Goal: Download file/media

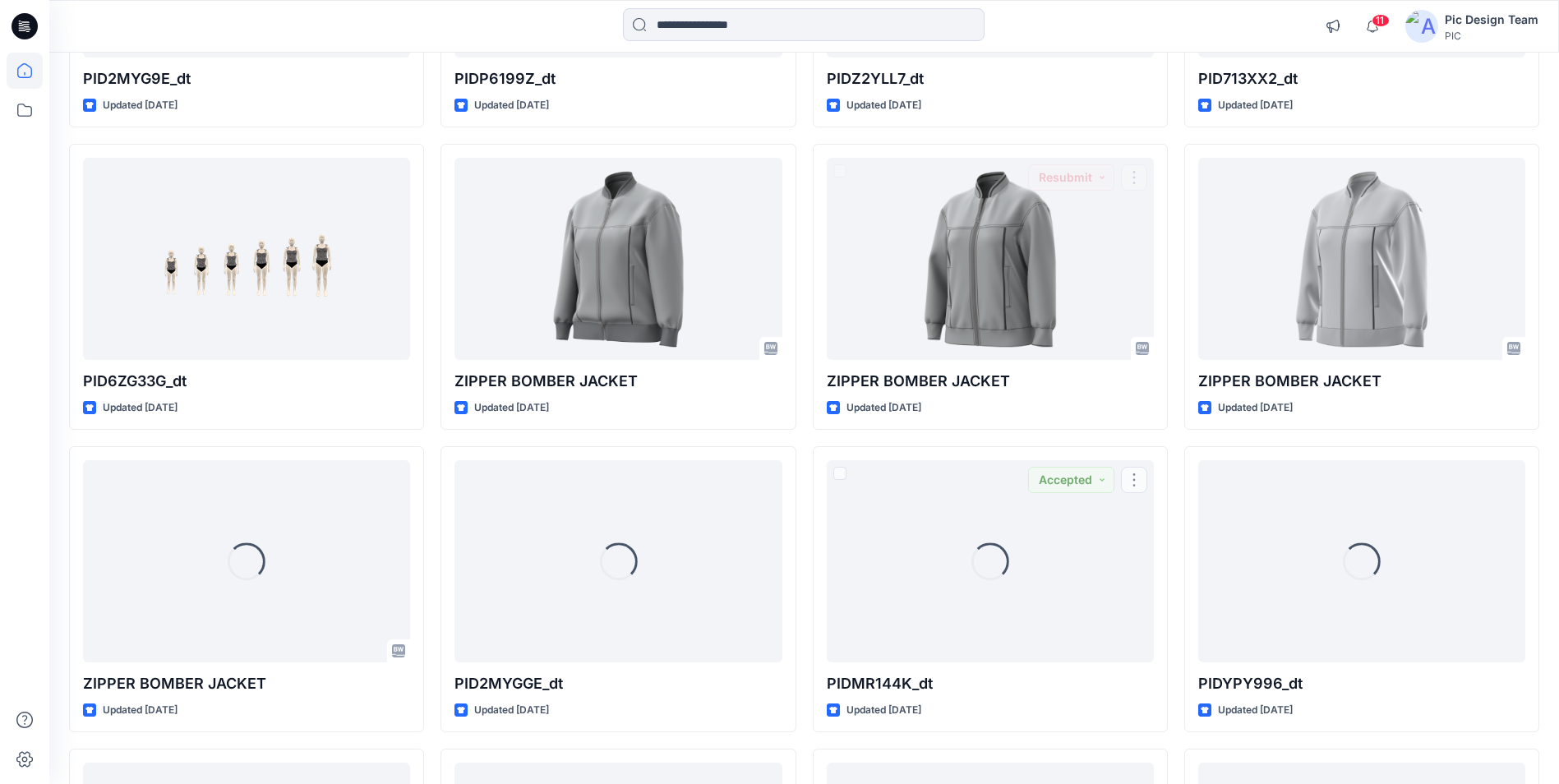
scroll to position [1977, 0]
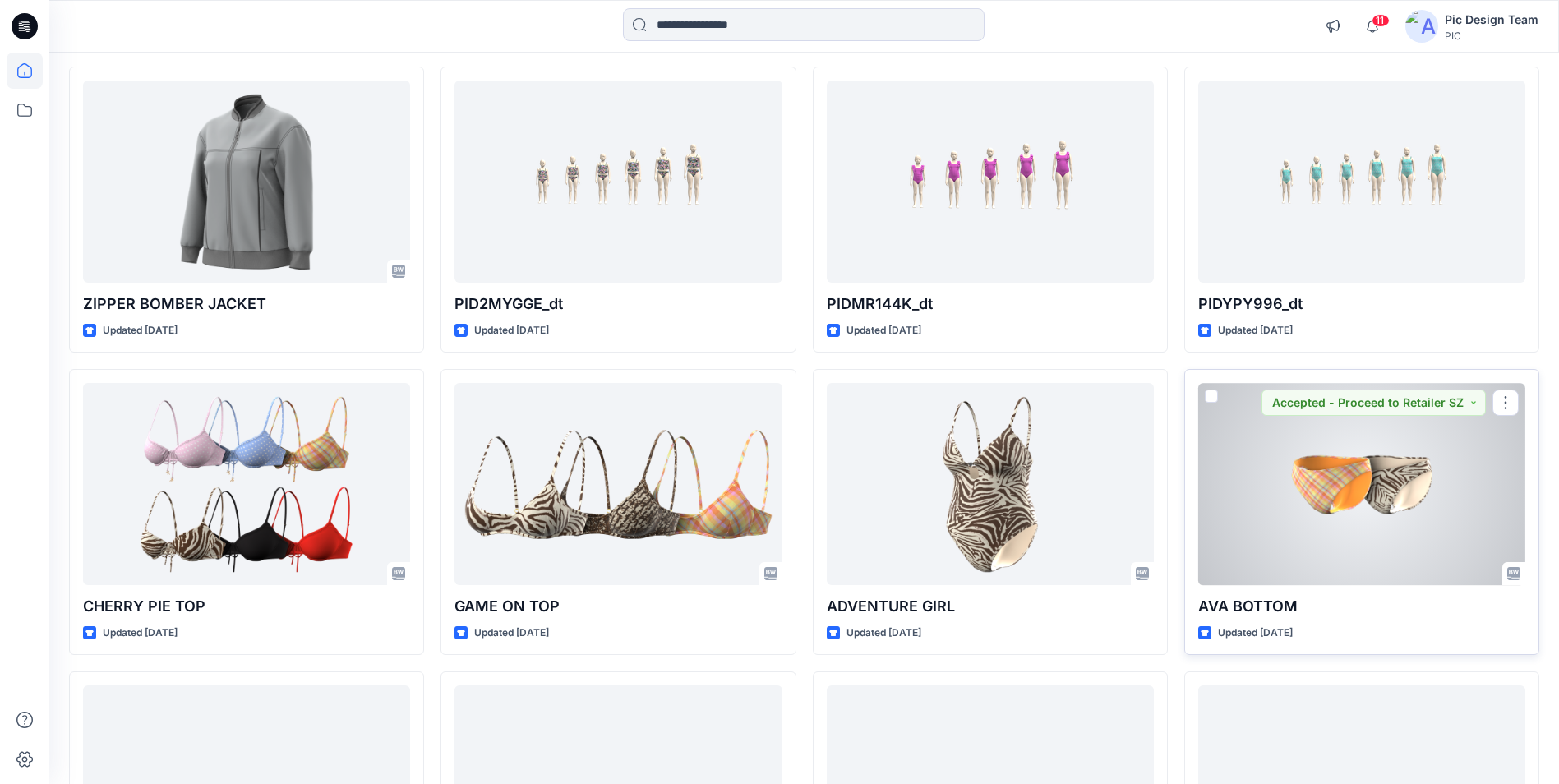
click at [1385, 493] on div at bounding box center [1361, 483] width 327 height 201
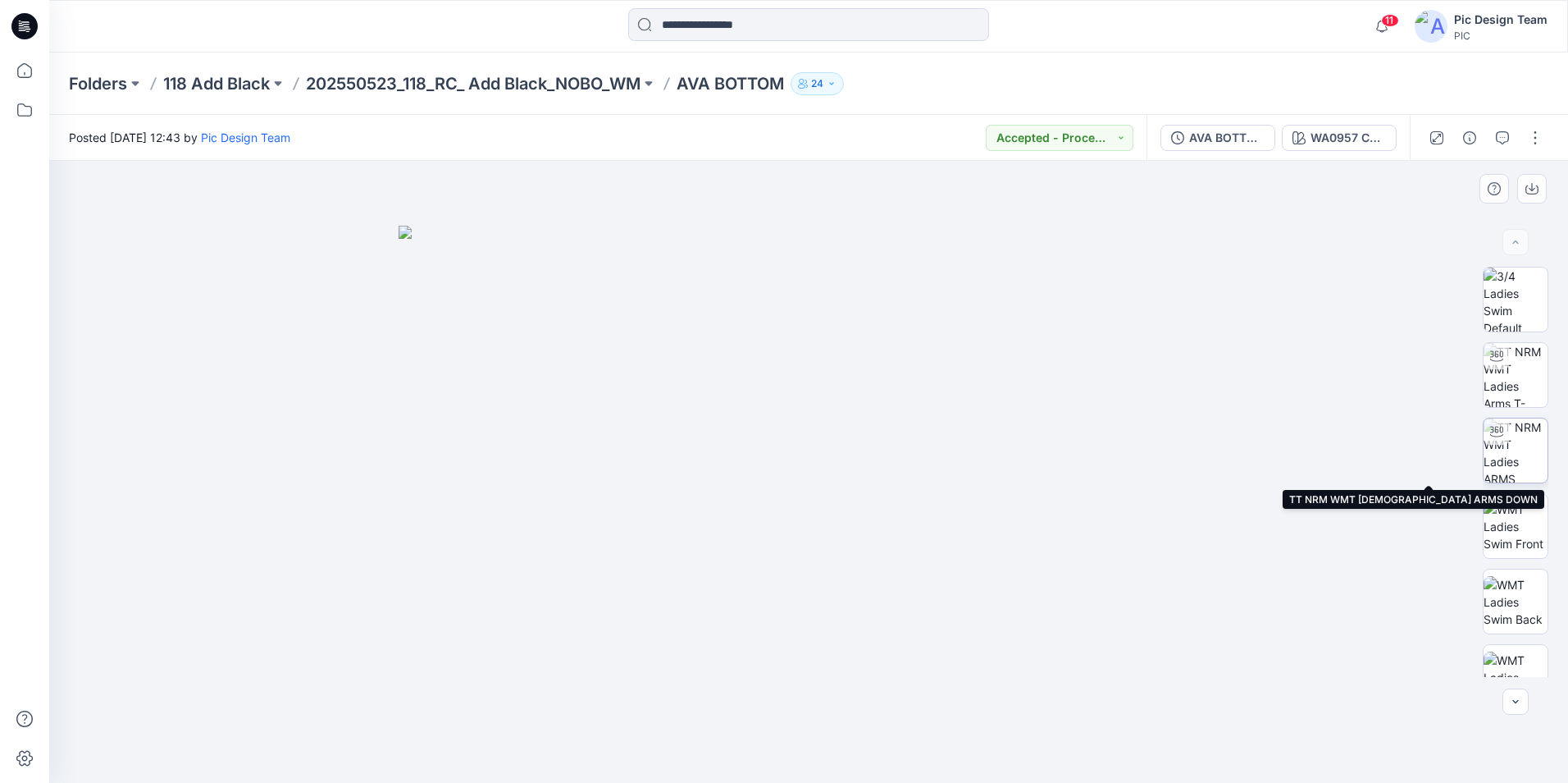
click at [1517, 451] on img at bounding box center [1516, 450] width 64 height 64
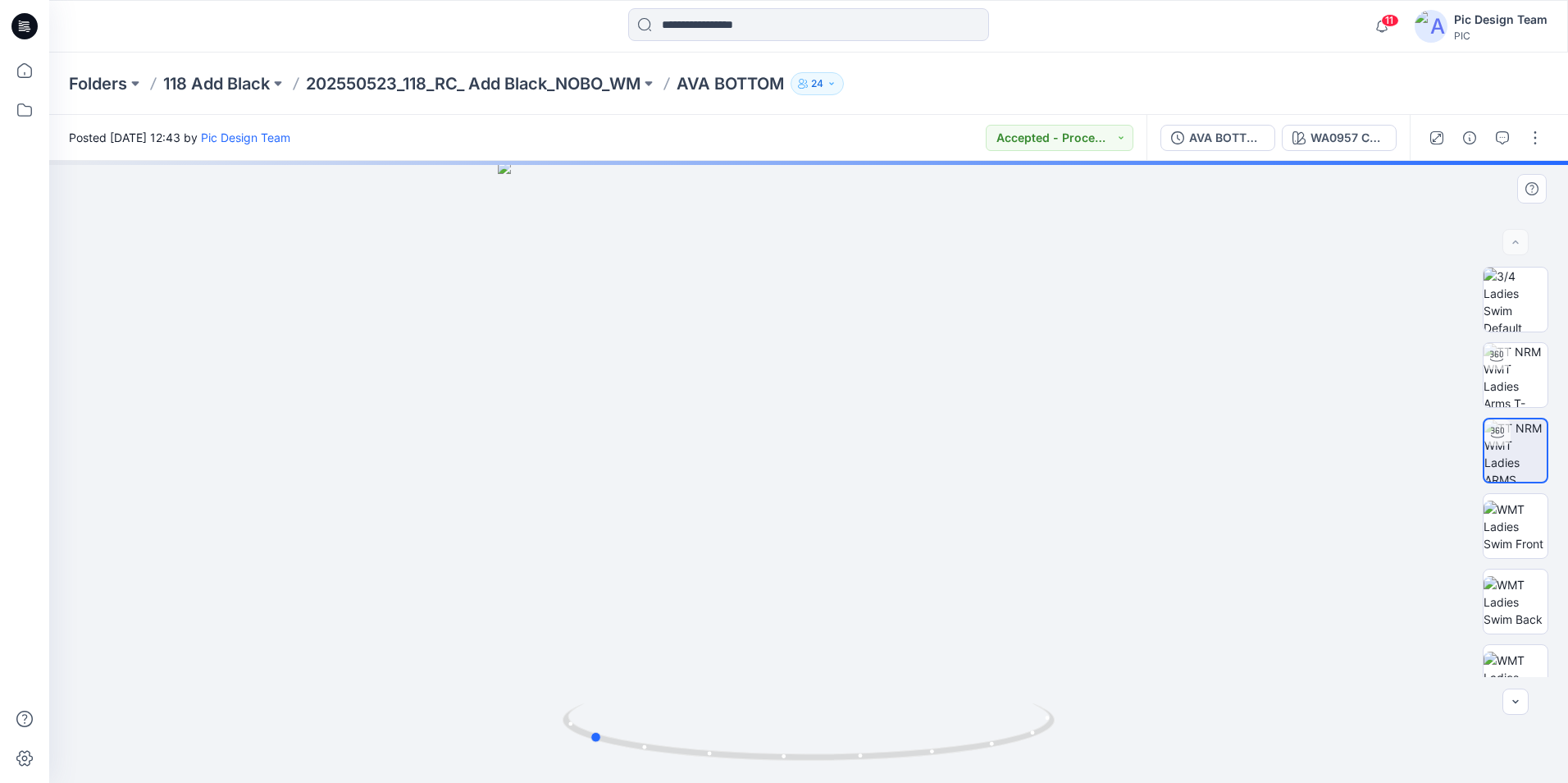
drag, startPoint x: 816, startPoint y: 749, endPoint x: 1087, endPoint y: 726, distance: 272.0
click at [1087, 726] on div at bounding box center [809, 472] width 1519 height 622
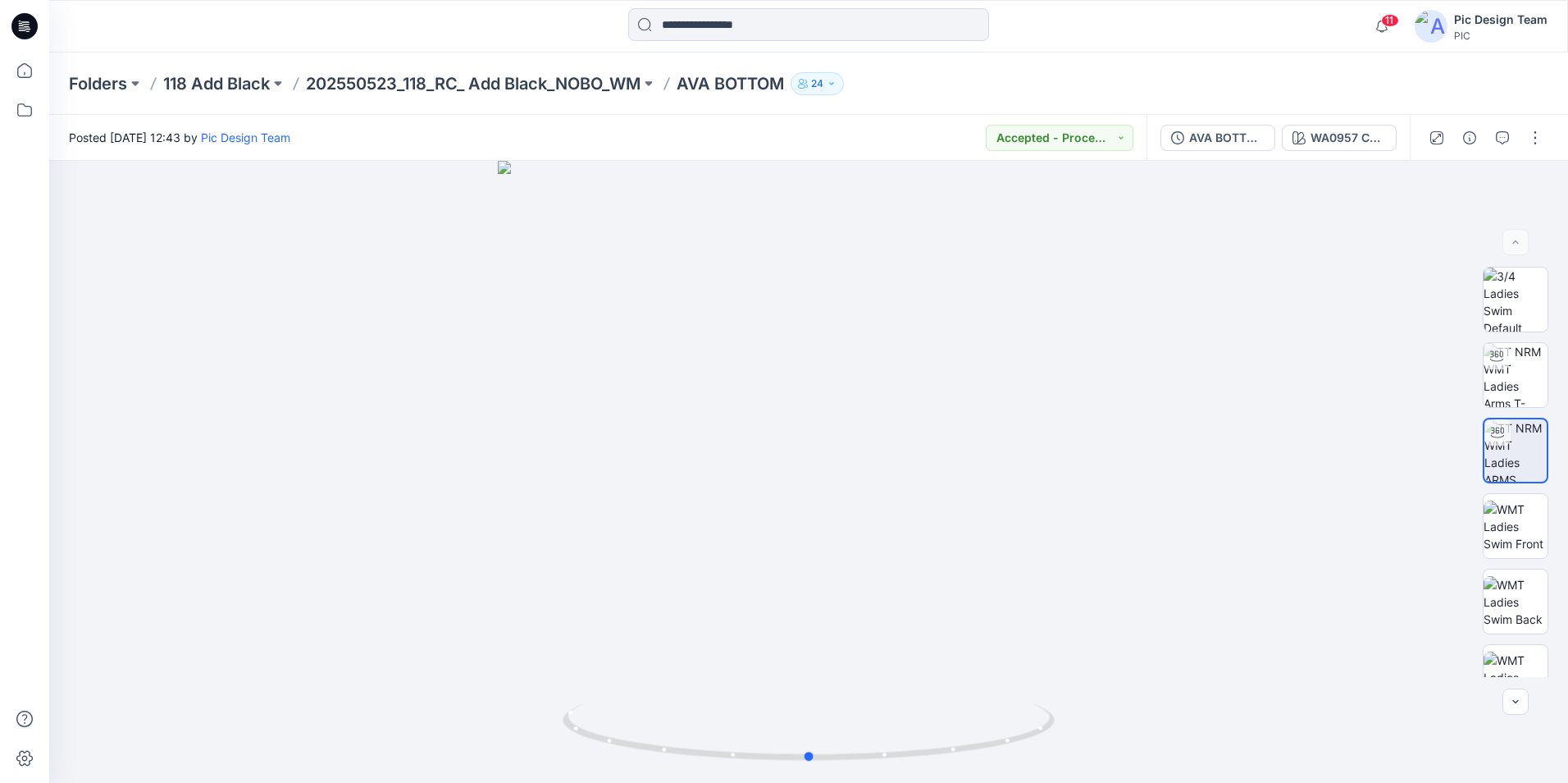
drag, startPoint x: 742, startPoint y: 760, endPoint x: 963, endPoint y: 793, distance: 223.5
click at [963, 782] on html "11 Notifications [PERSON_NAME] has updated PID35YXZ9_dt with PID35YXZ9_dt_V4 27…" at bounding box center [784, 392] width 1568 height 783
click at [1210, 142] on div "AVA BOTTOM_V2" at bounding box center [1226, 138] width 75 height 18
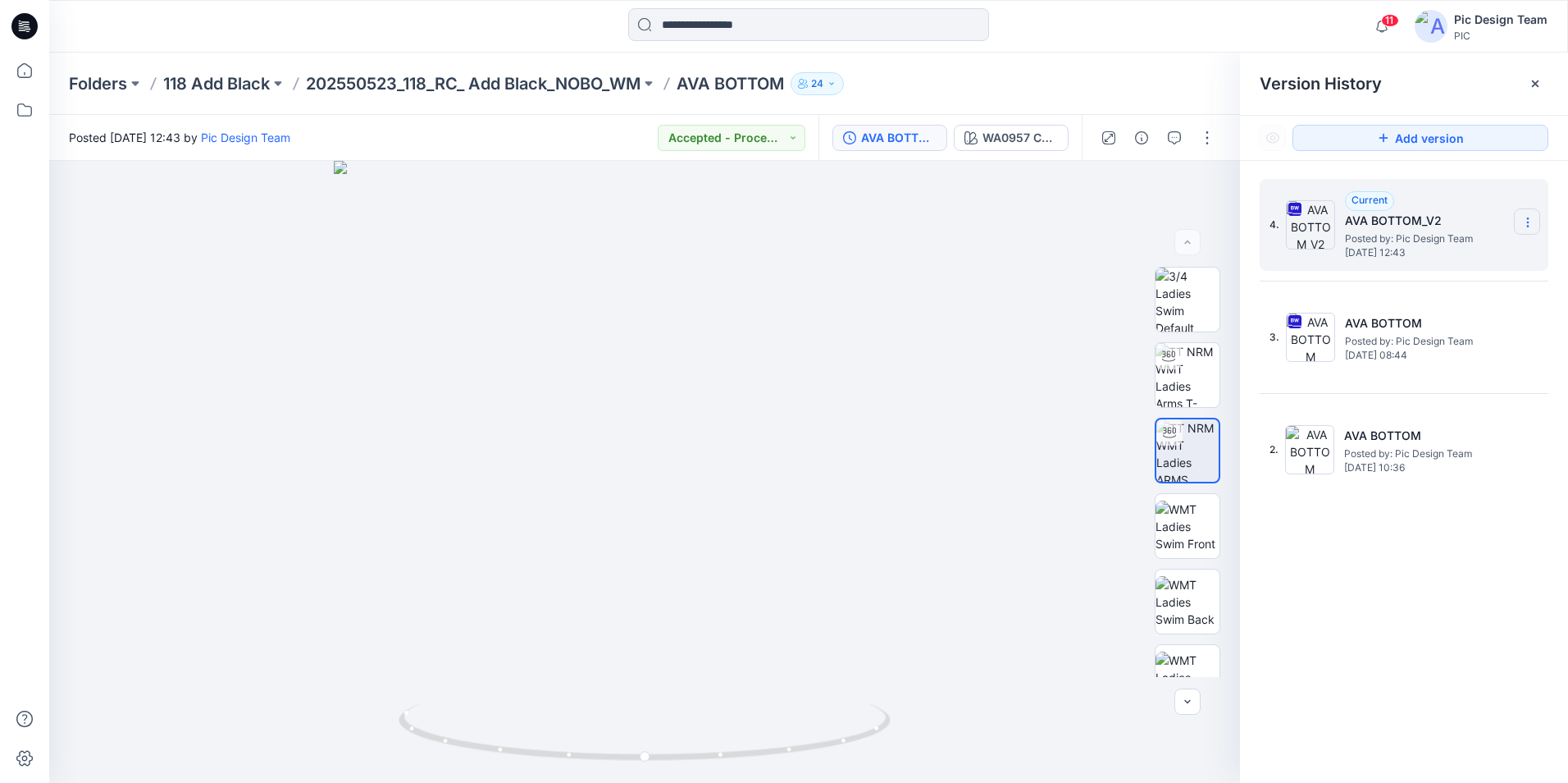
click at [1521, 226] on icon at bounding box center [1527, 222] width 13 height 13
click at [1411, 254] on span "Download Source BW File" at bounding box center [1444, 254] width 137 height 20
click at [1096, 33] on div at bounding box center [808, 26] width 759 height 36
click at [389, 90] on p "202550523_118_RC_ Add Black_NOBO_WM" at bounding box center [473, 83] width 334 height 23
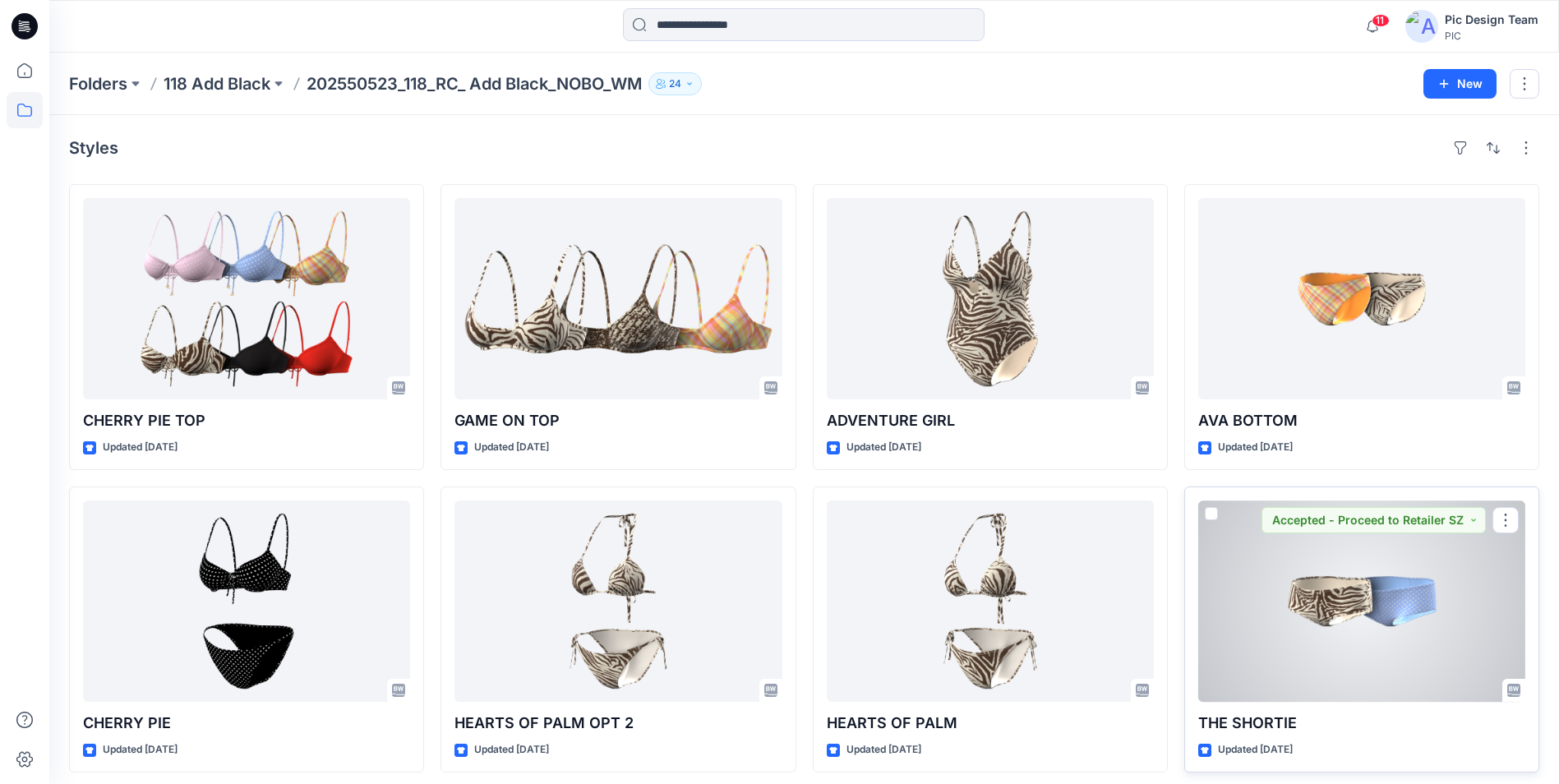
scroll to position [82, 0]
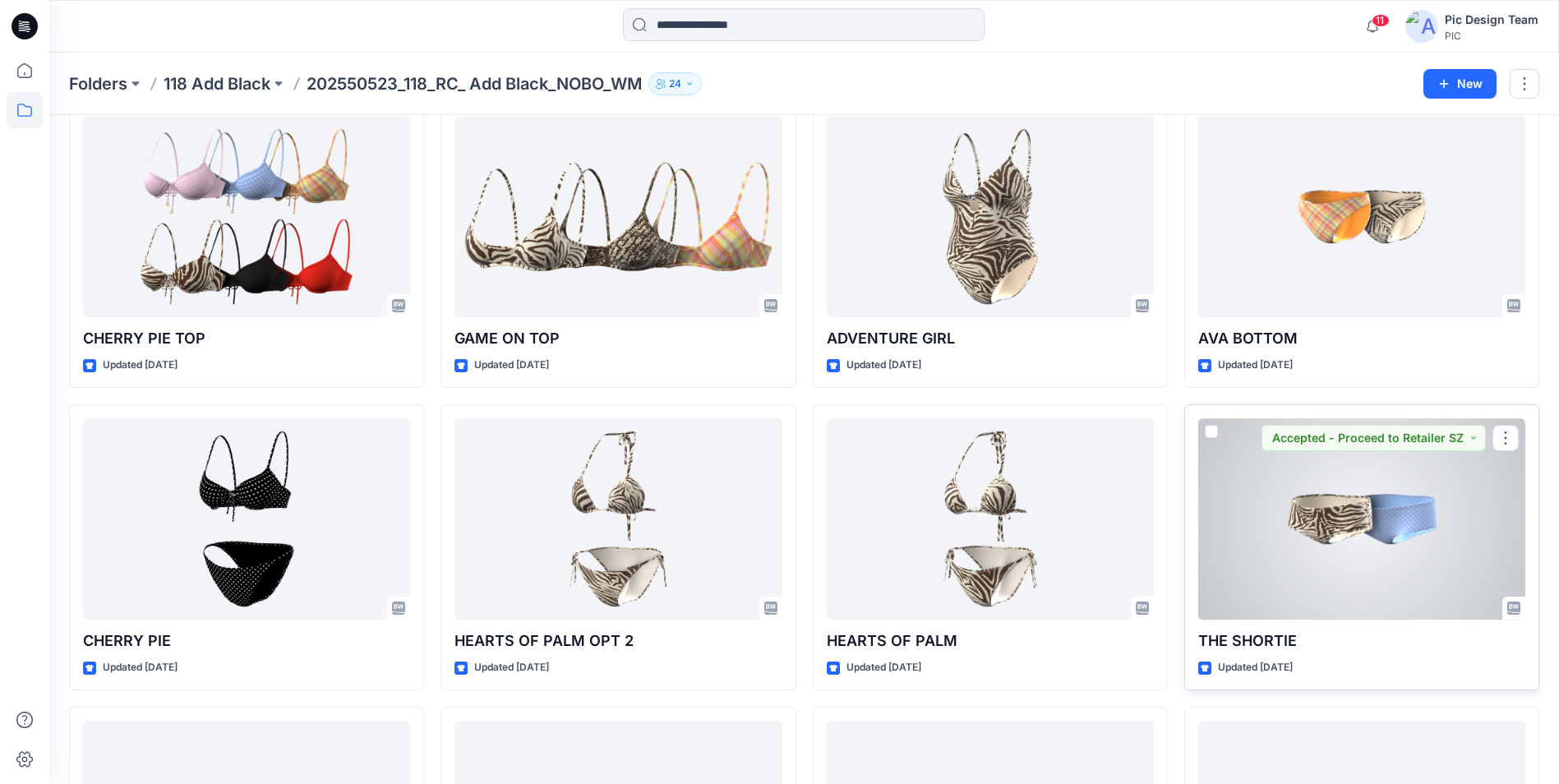
click at [1347, 532] on div at bounding box center [1361, 519] width 327 height 201
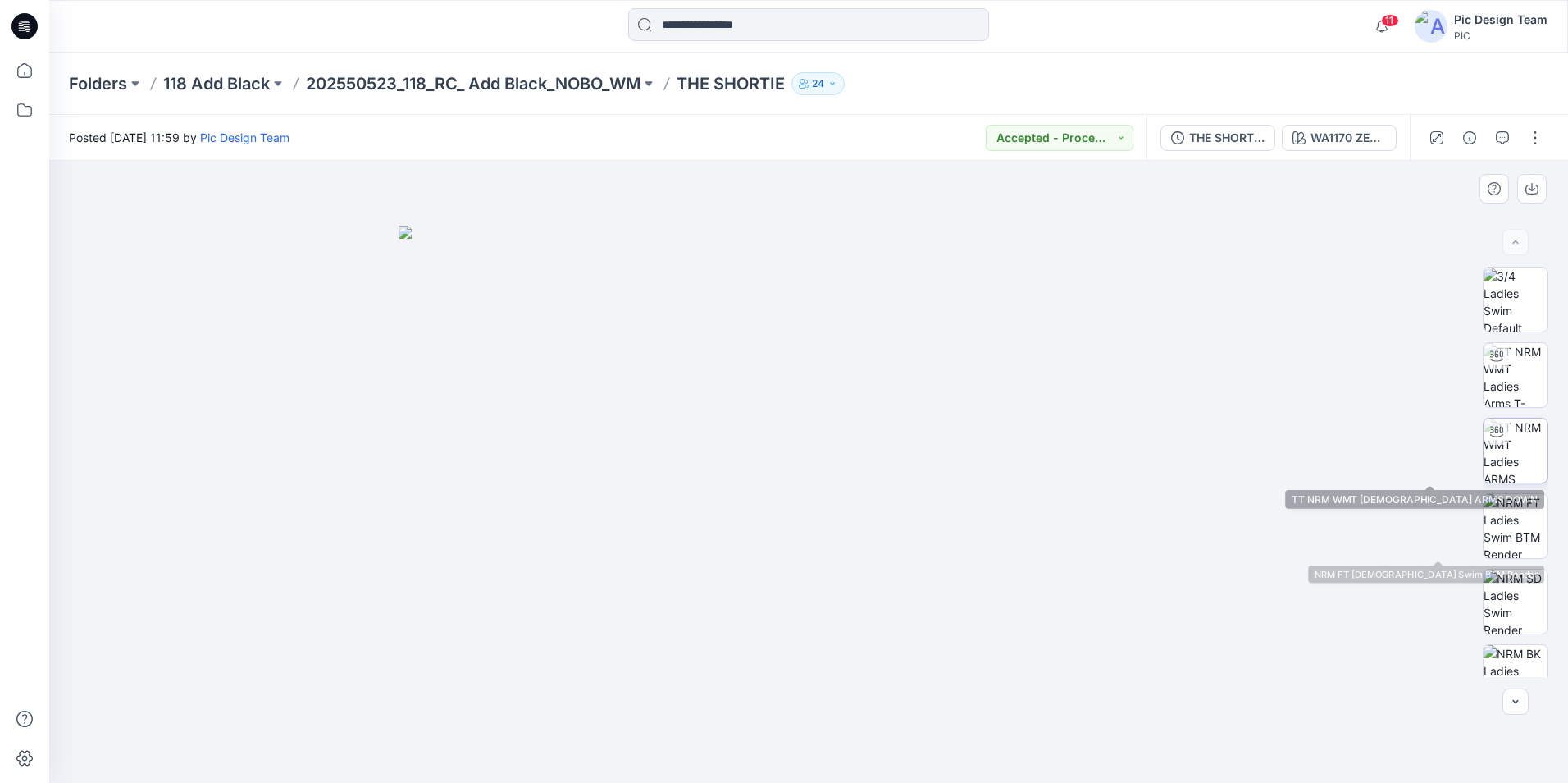
click at [1505, 445] on img at bounding box center [1516, 450] width 64 height 64
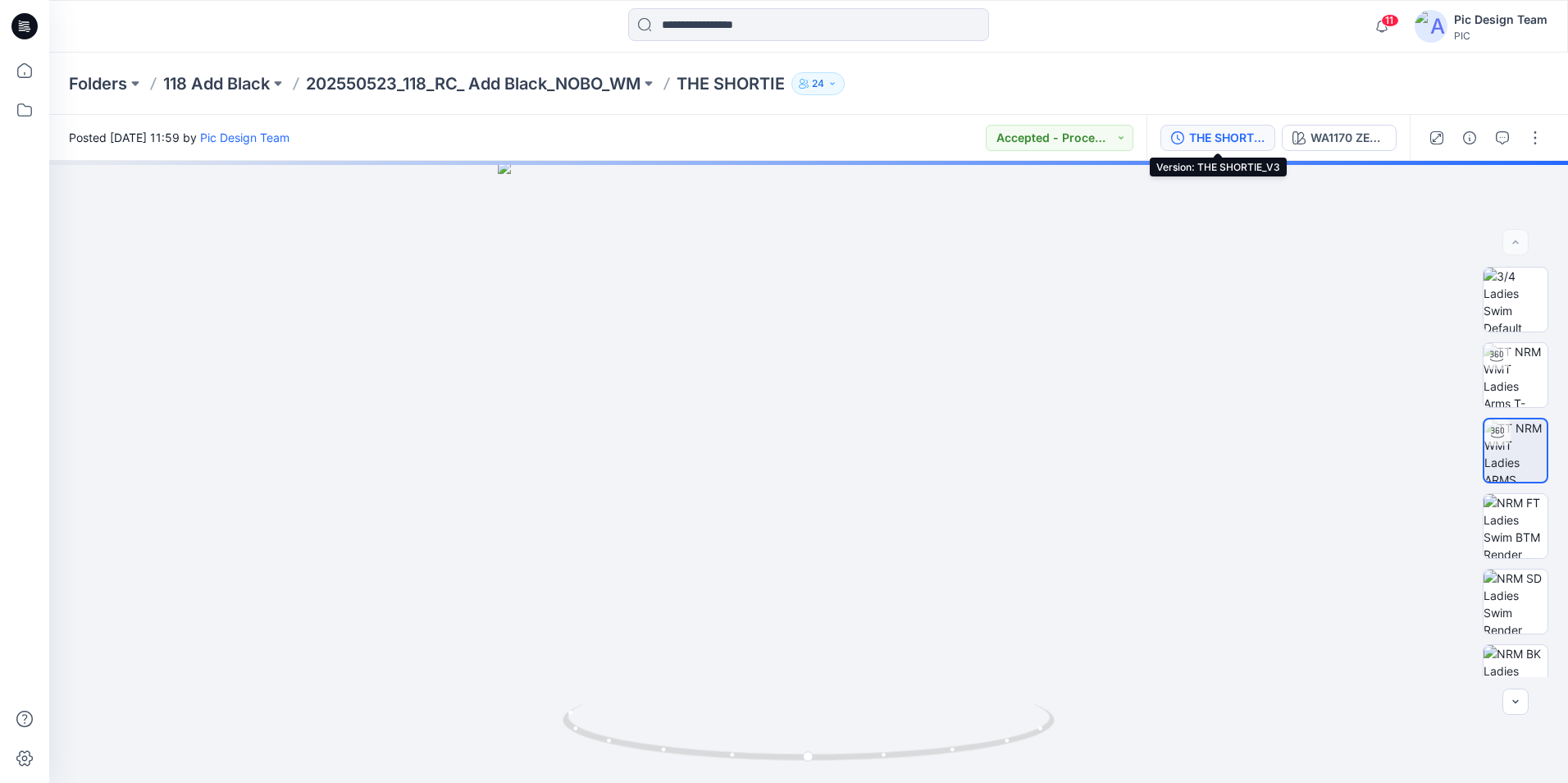
click at [1219, 140] on div "THE SHORTIE_V3" at bounding box center [1226, 138] width 75 height 18
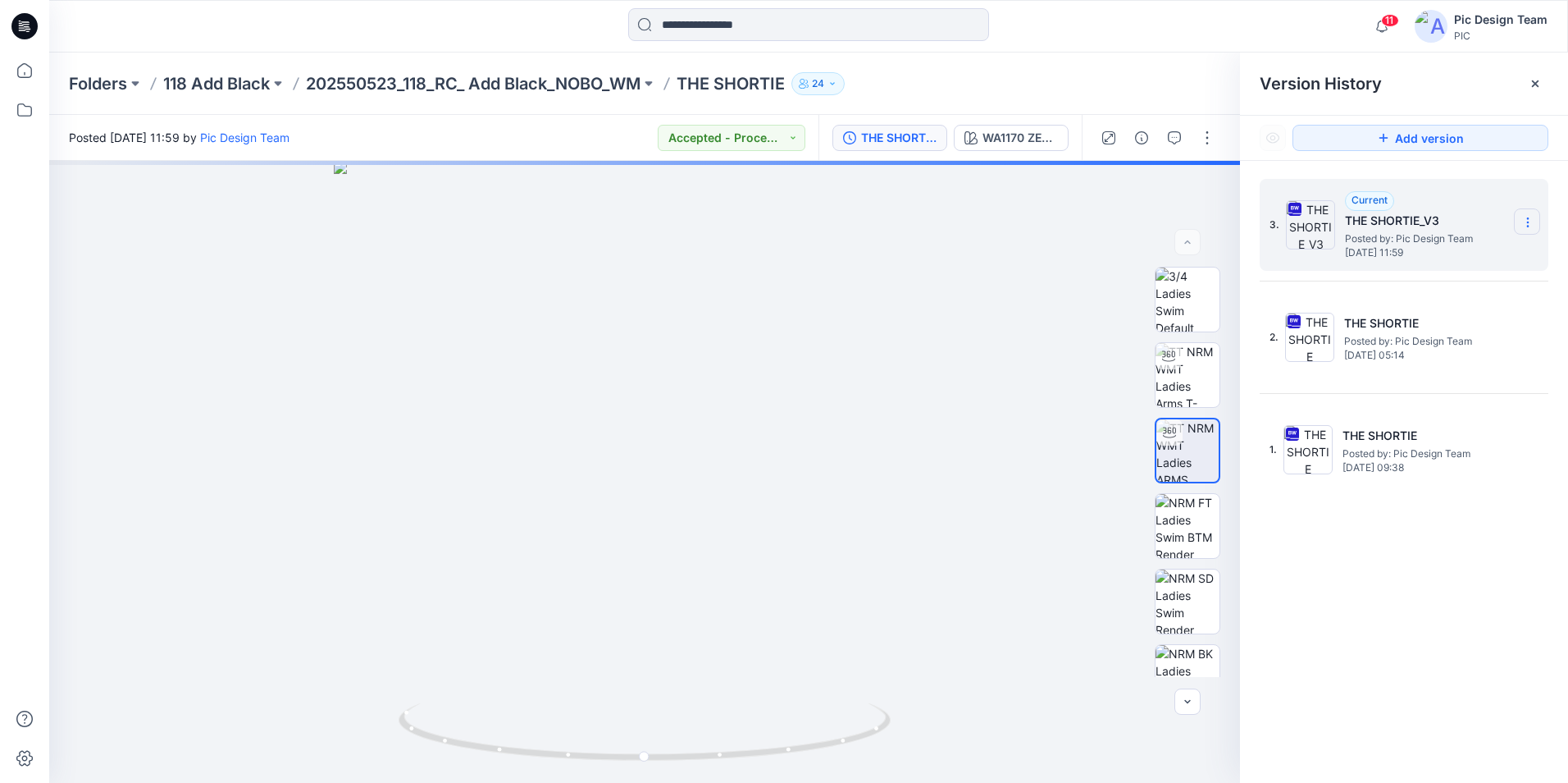
click at [1525, 224] on icon at bounding box center [1527, 222] width 13 height 13
click at [1444, 244] on span "Download Source BW File" at bounding box center [1444, 254] width 137 height 20
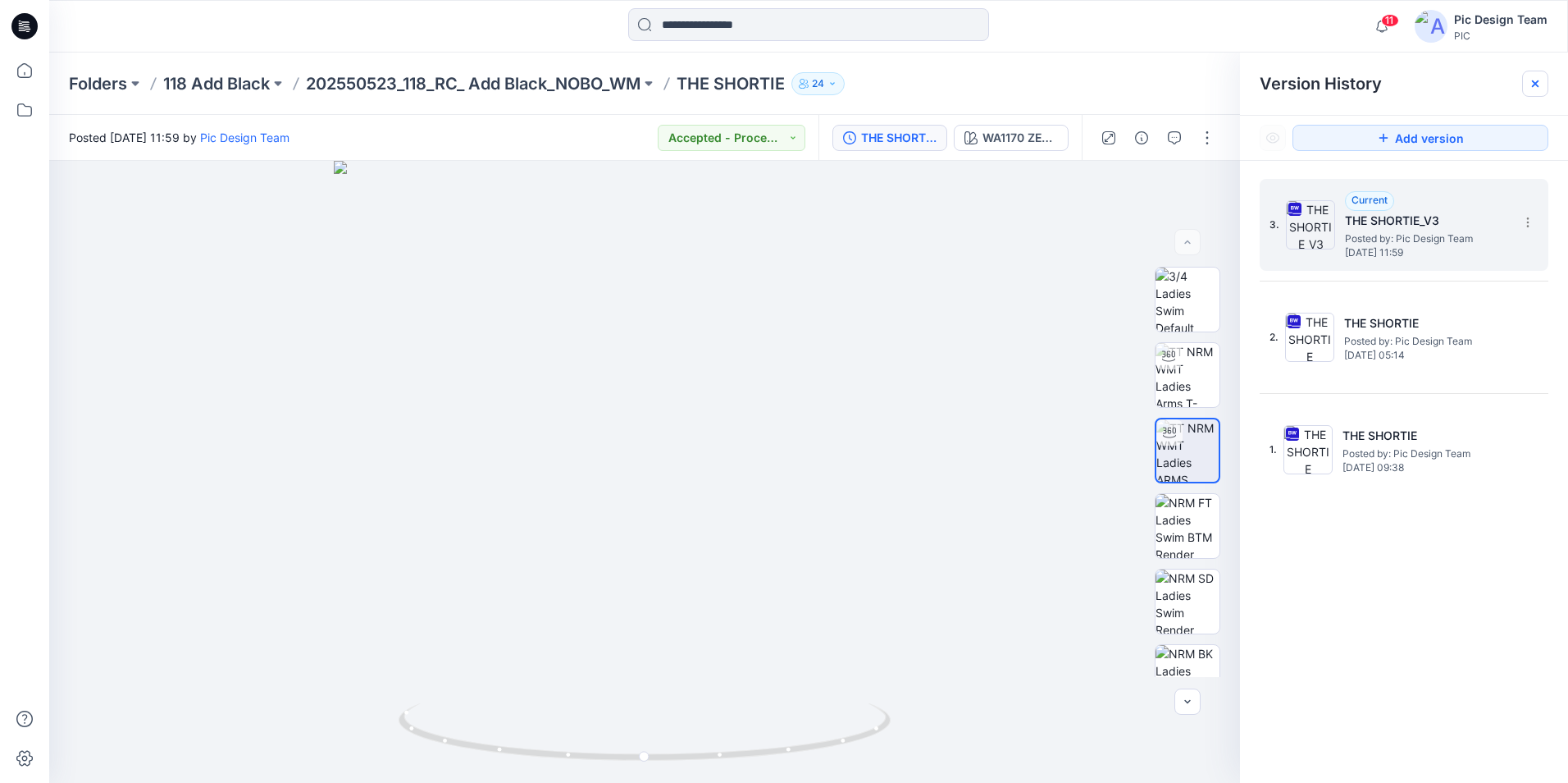
click at [1530, 82] on icon at bounding box center [1535, 83] width 13 height 13
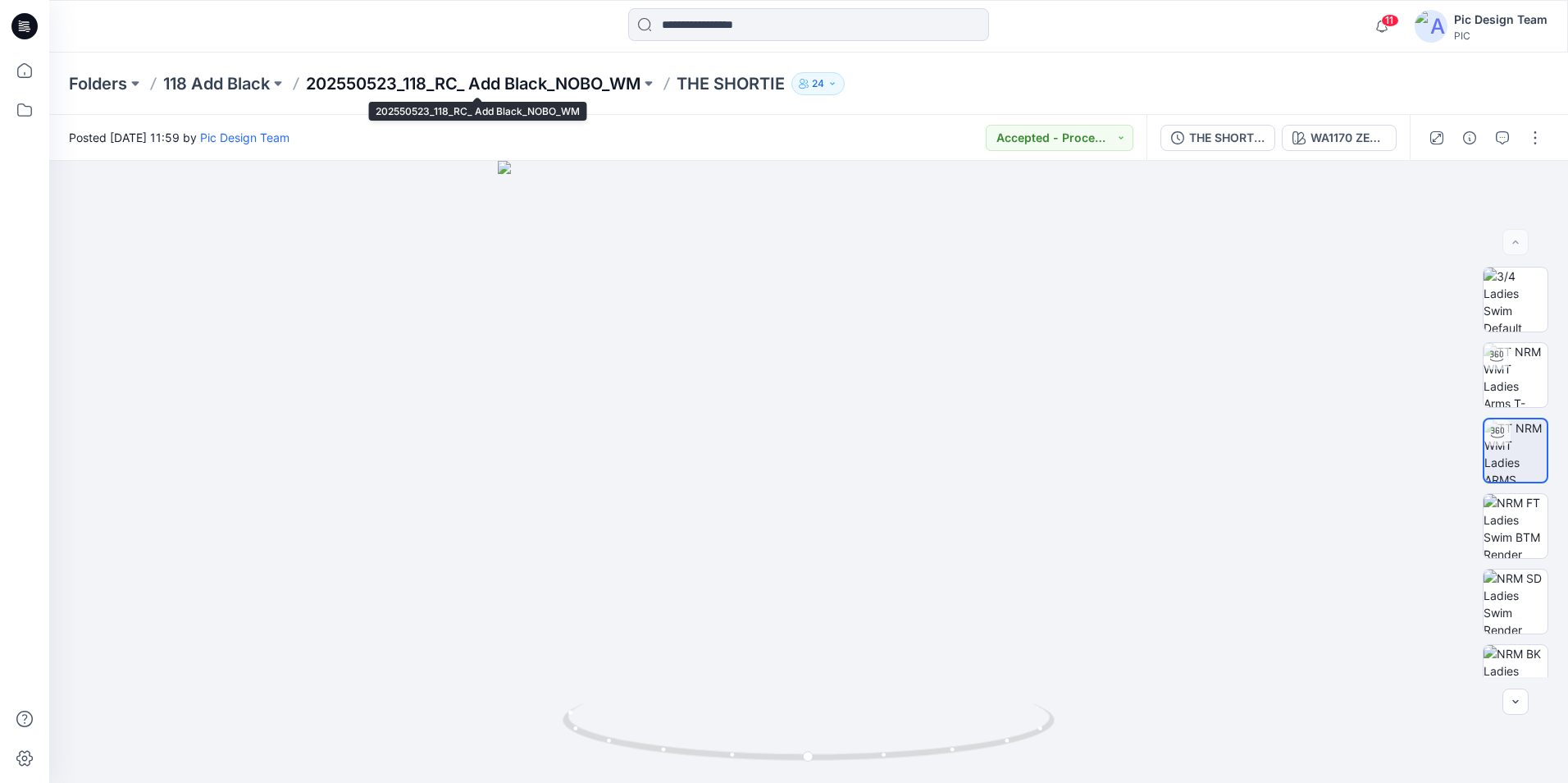
click at [527, 85] on p "202550523_118_RC_ Add Black_NOBO_WM" at bounding box center [473, 83] width 334 height 23
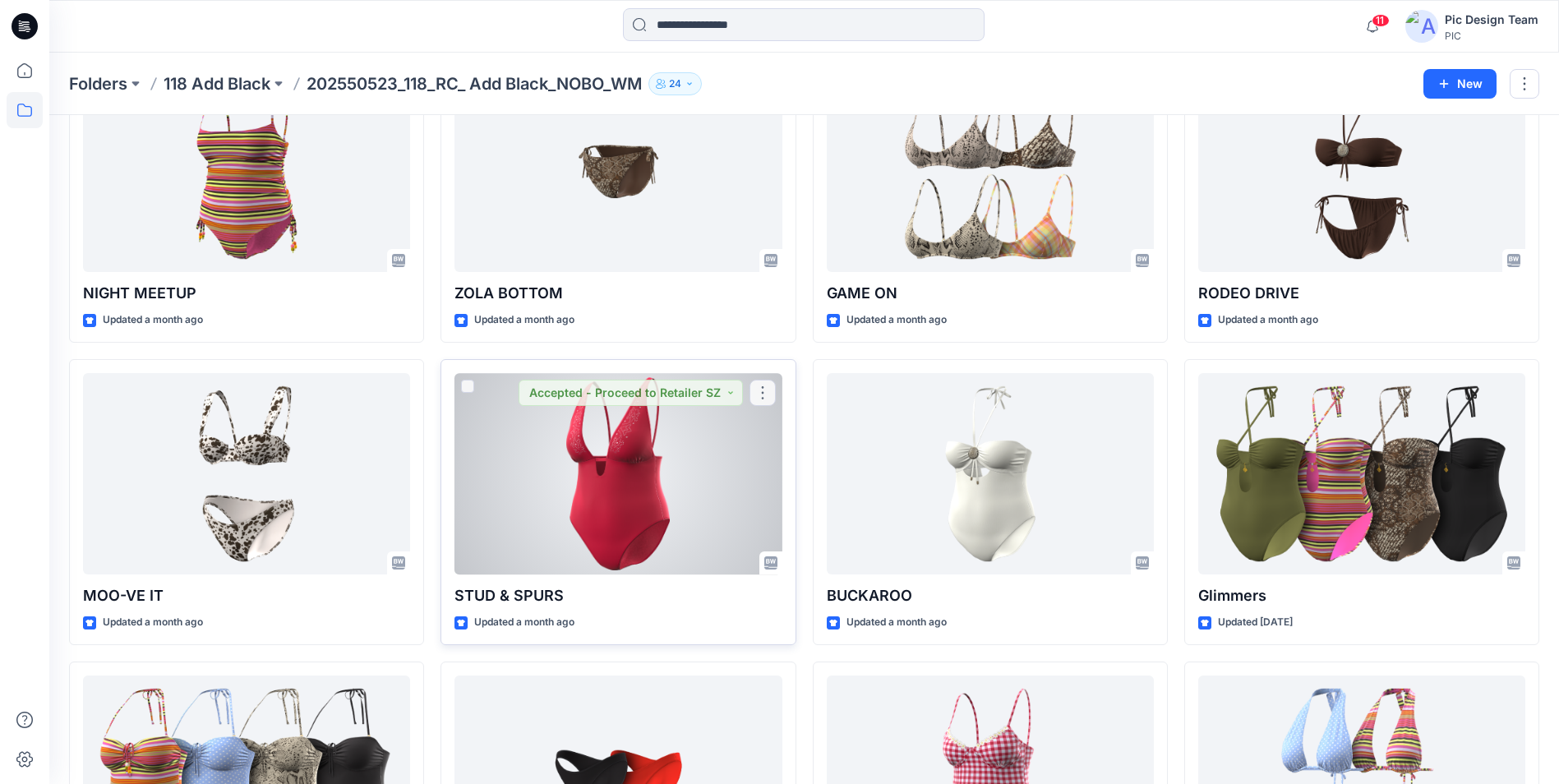
scroll to position [781, 0]
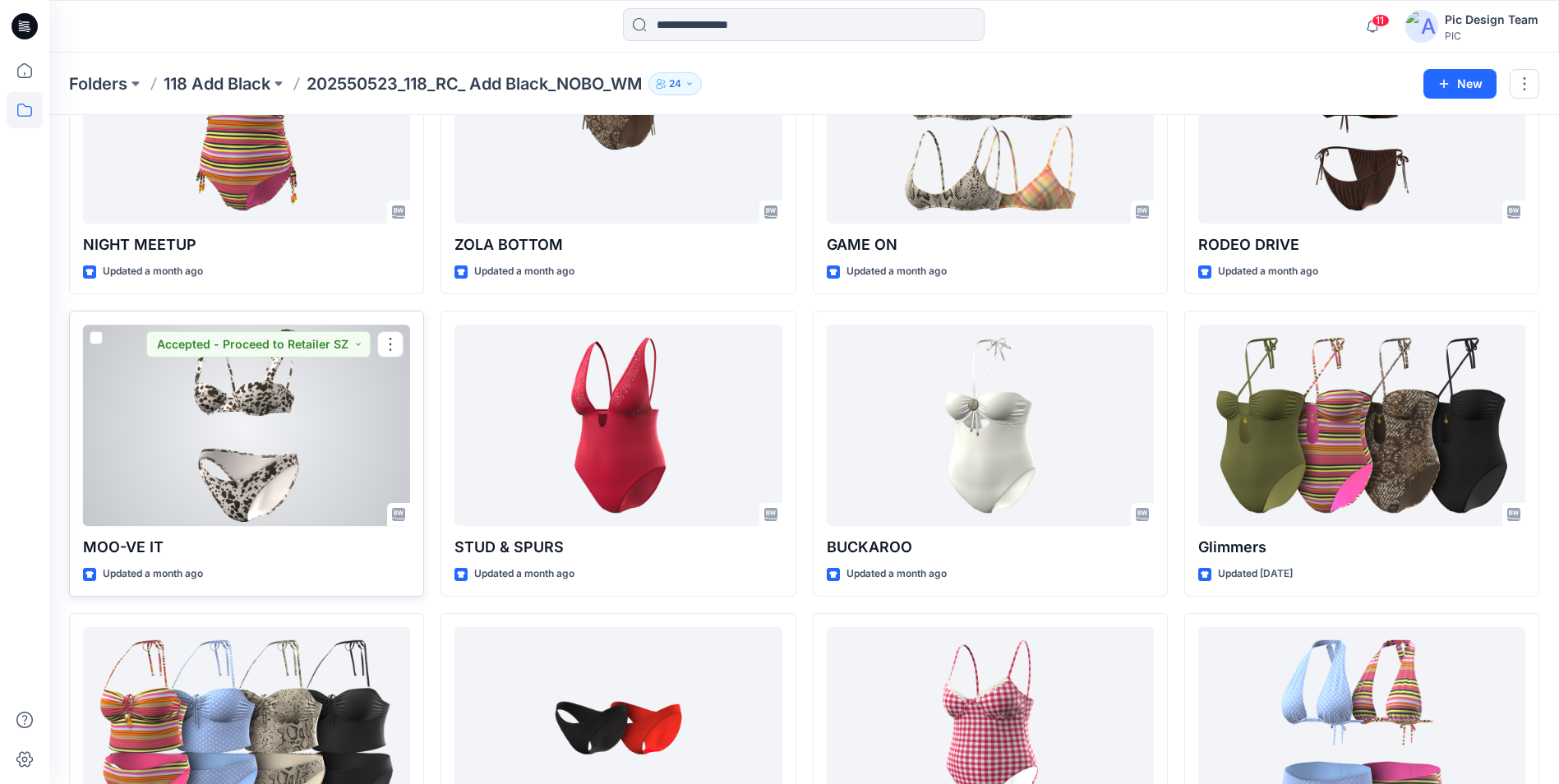
click at [224, 444] on div at bounding box center [246, 425] width 327 height 201
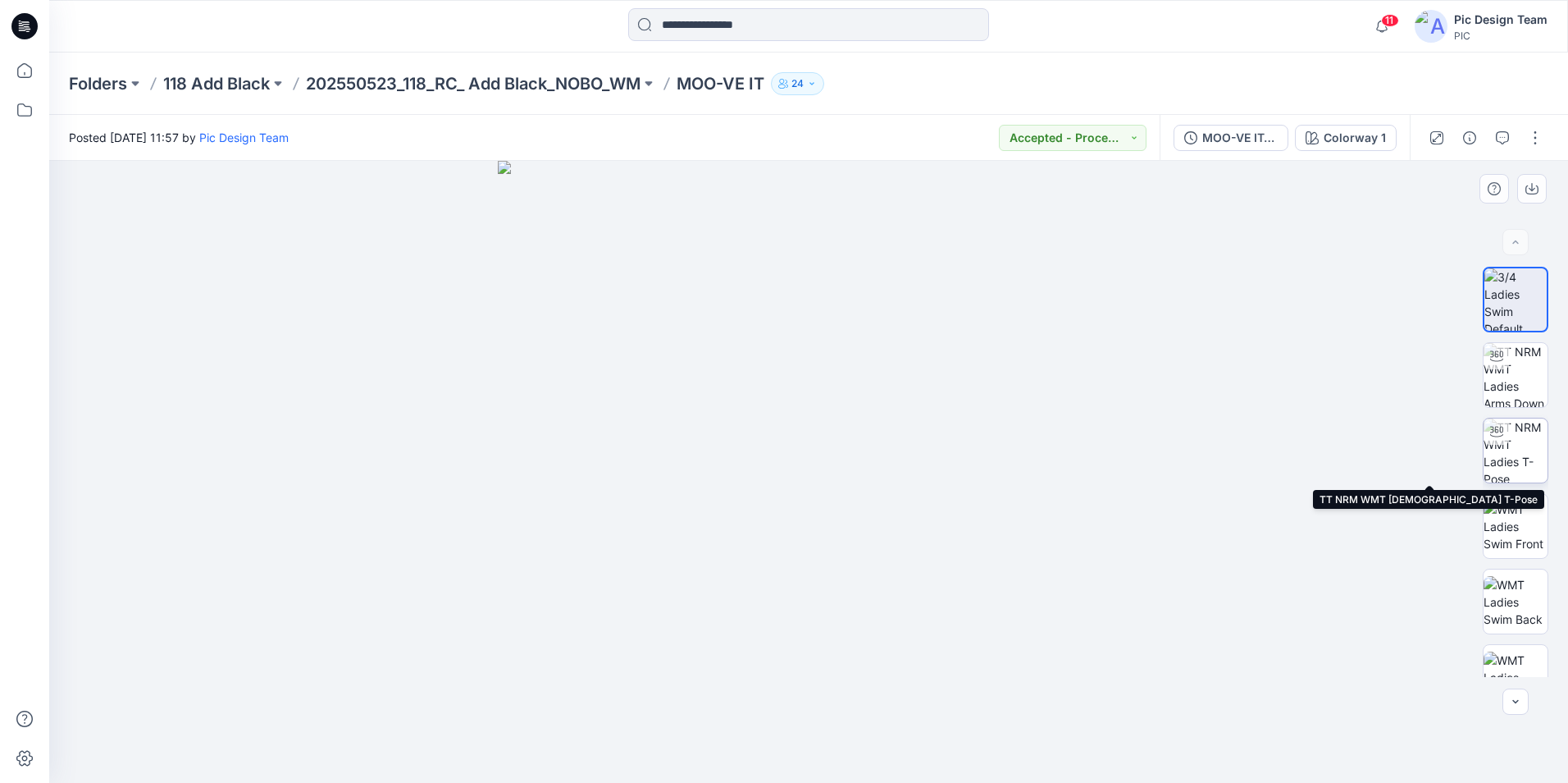
click at [1503, 443] on div at bounding box center [1497, 431] width 26 height 26
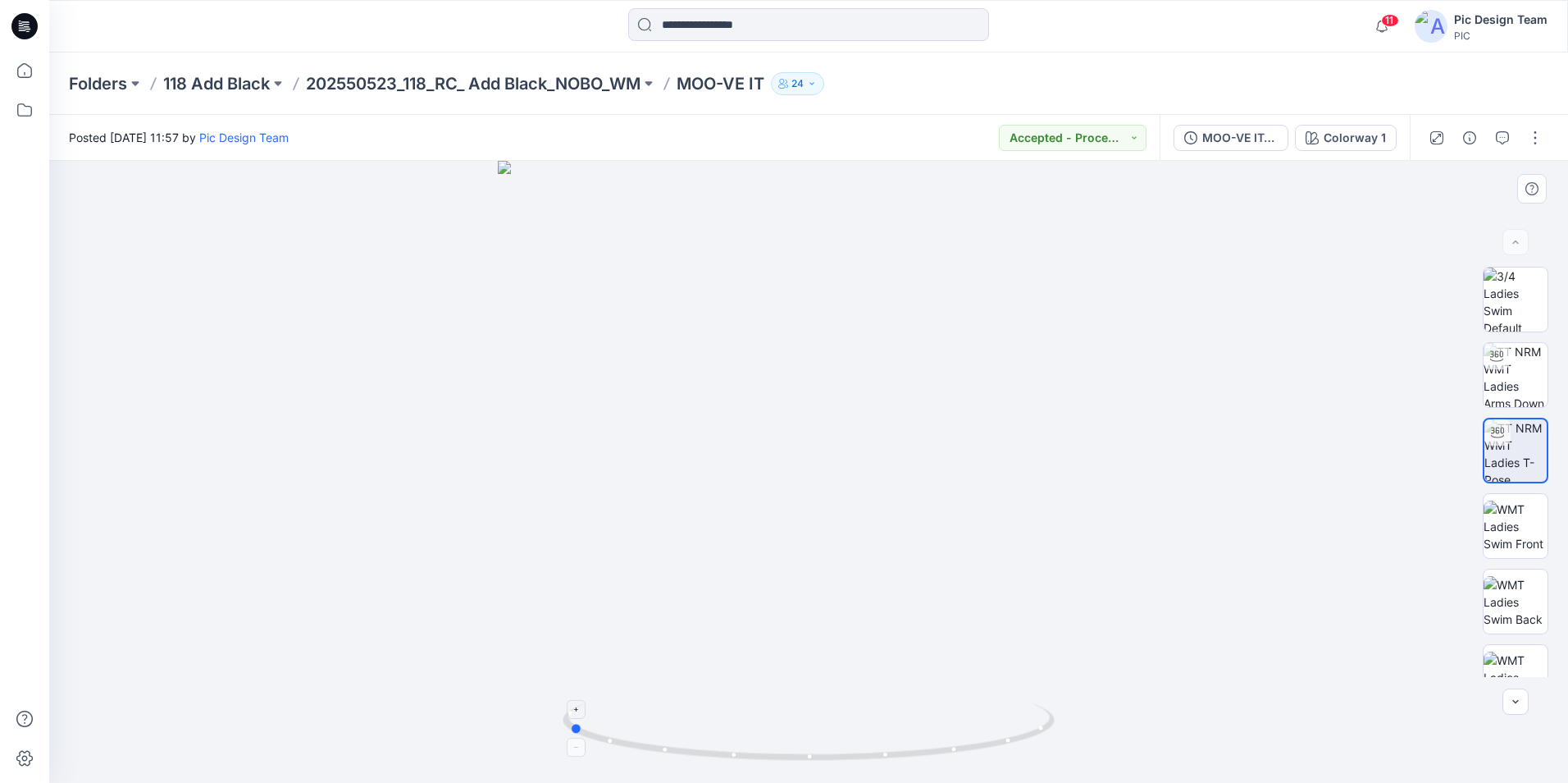
drag, startPoint x: 982, startPoint y: 754, endPoint x: 741, endPoint y: 738, distance: 241.5
click at [741, 738] on icon at bounding box center [810, 734] width 496 height 61
drag, startPoint x: 847, startPoint y: 597, endPoint x: 877, endPoint y: 300, distance: 298.5
click at [872, 288] on img at bounding box center [808, 192] width 1180 height 1181
drag, startPoint x: 774, startPoint y: 760, endPoint x: 862, endPoint y: 735, distance: 91.5
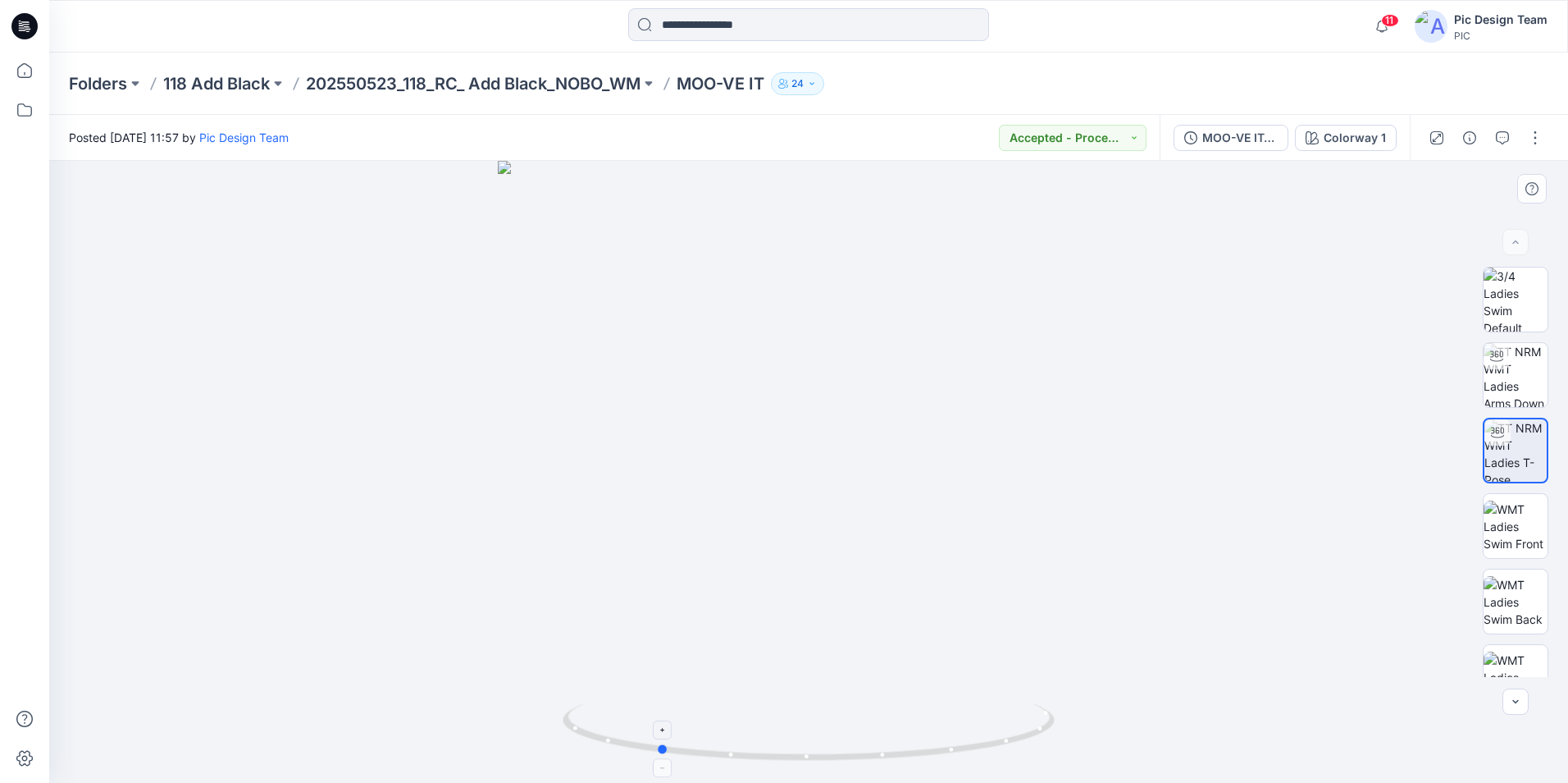
click at [862, 735] on icon at bounding box center [810, 734] width 496 height 61
click at [357, 81] on p "202550523_118_RC_ Add Black_NOBO_WM" at bounding box center [473, 83] width 334 height 23
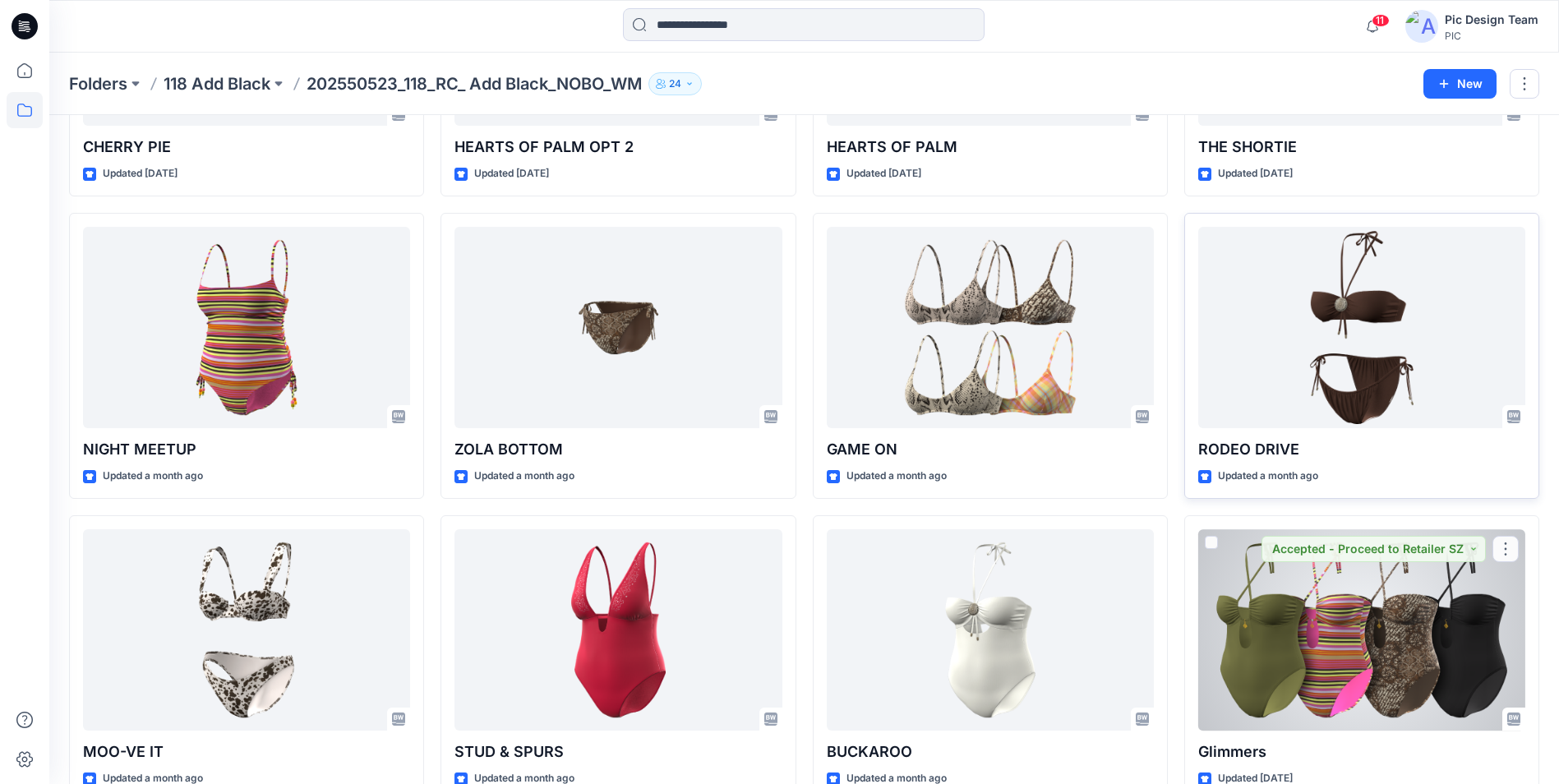
scroll to position [575, 0]
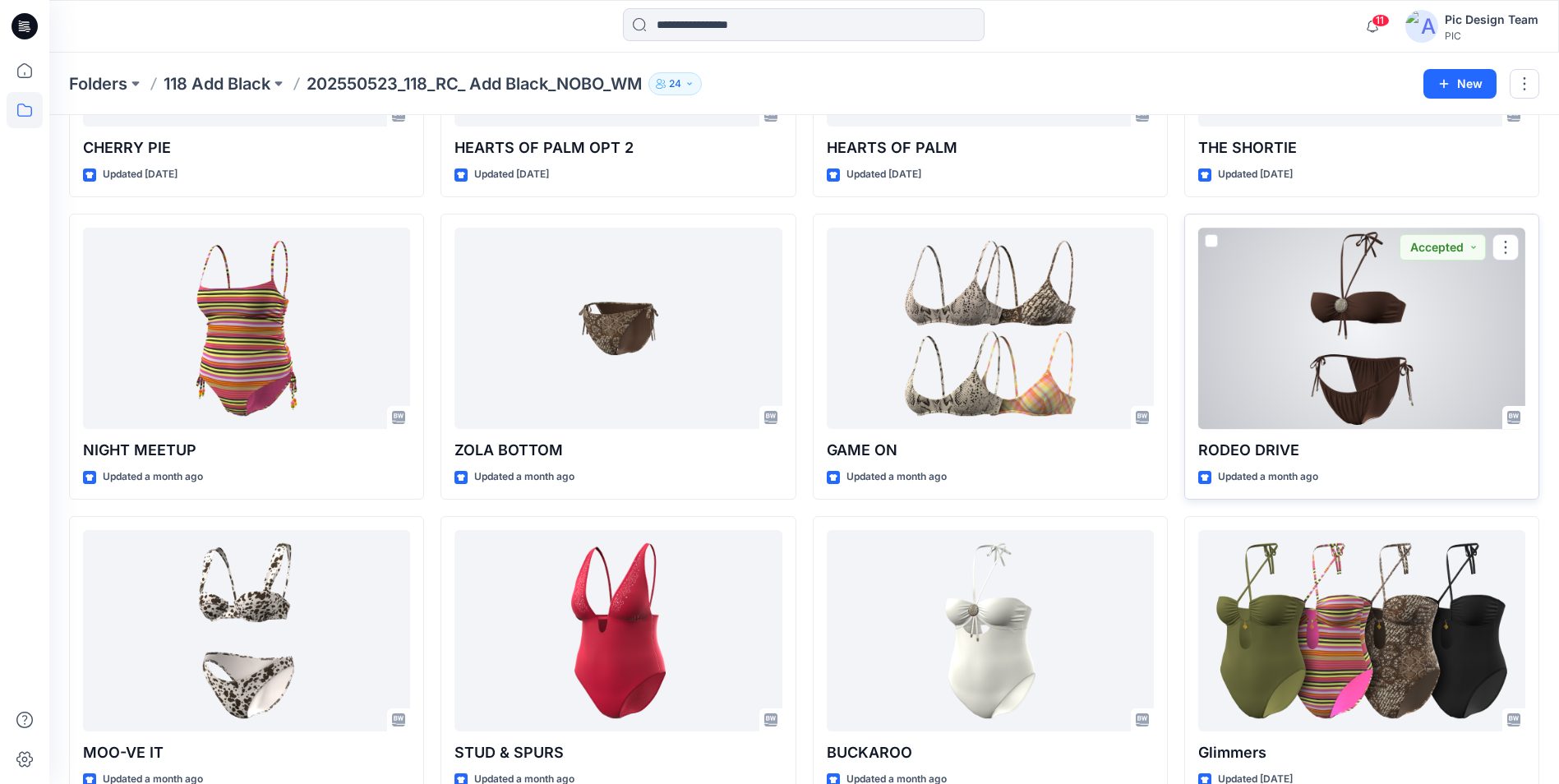
click at [1365, 369] on div at bounding box center [1361, 328] width 327 height 201
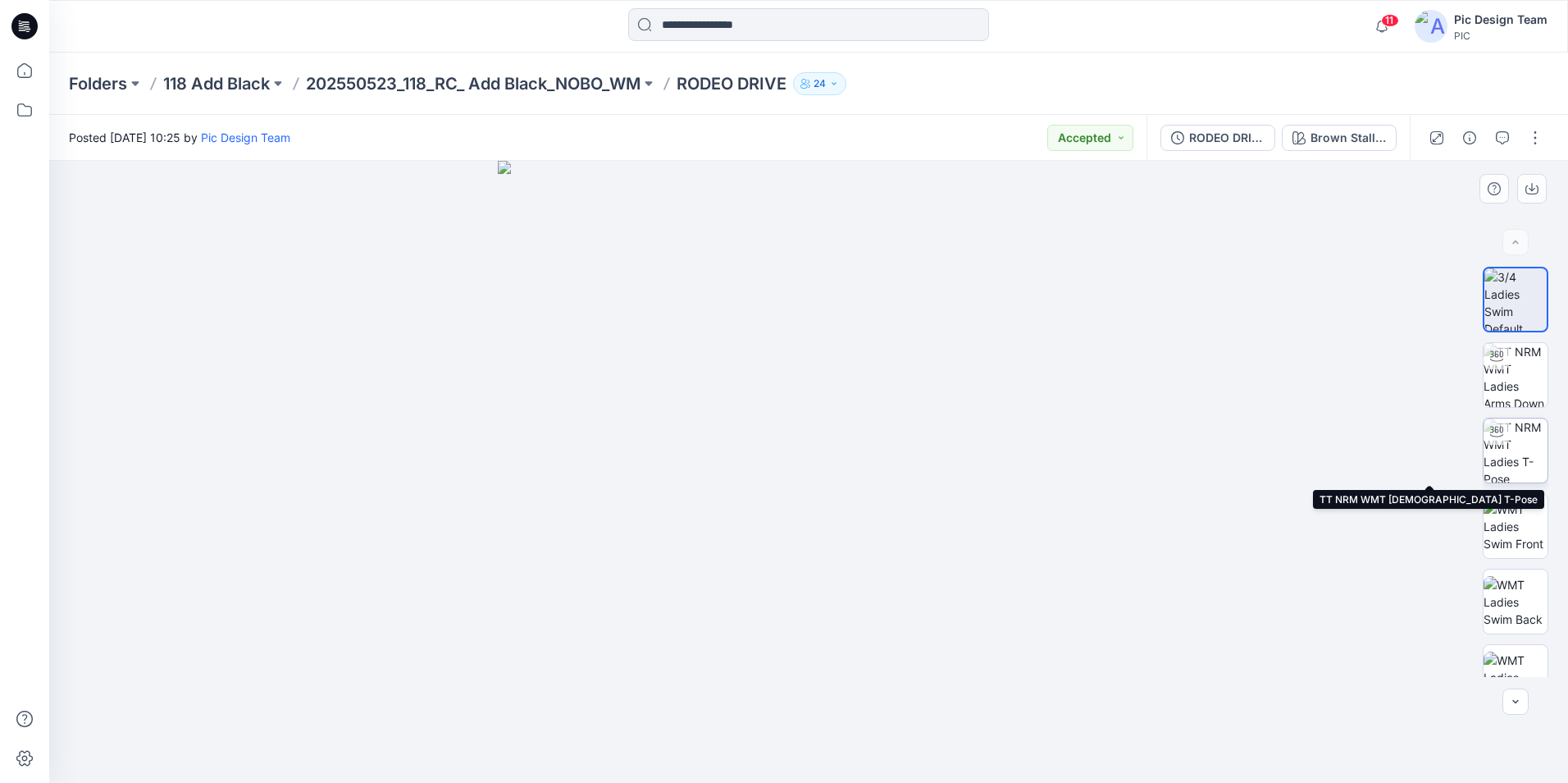
click at [1509, 444] on img at bounding box center [1516, 450] width 64 height 64
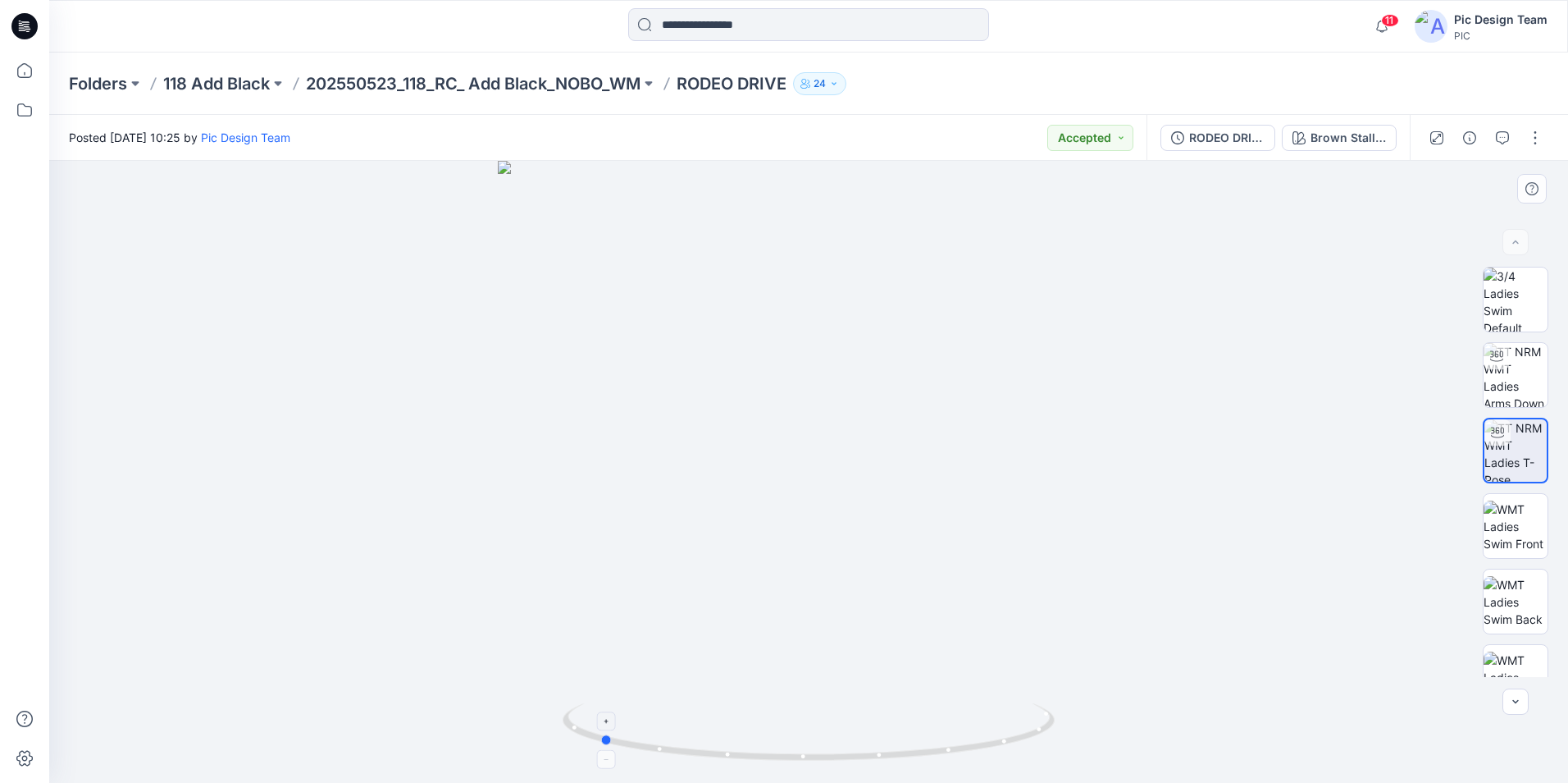
drag, startPoint x: 800, startPoint y: 754, endPoint x: 1048, endPoint y: 748, distance: 248.1
click at [1081, 754] on div at bounding box center [809, 472] width 1519 height 622
drag, startPoint x: 905, startPoint y: 494, endPoint x: 925, endPoint y: 272, distance: 222.9
click at [925, 272] on img at bounding box center [808, 219] width 1180 height 1127
drag, startPoint x: 912, startPoint y: 757, endPoint x: 1178, endPoint y: 753, distance: 266.0
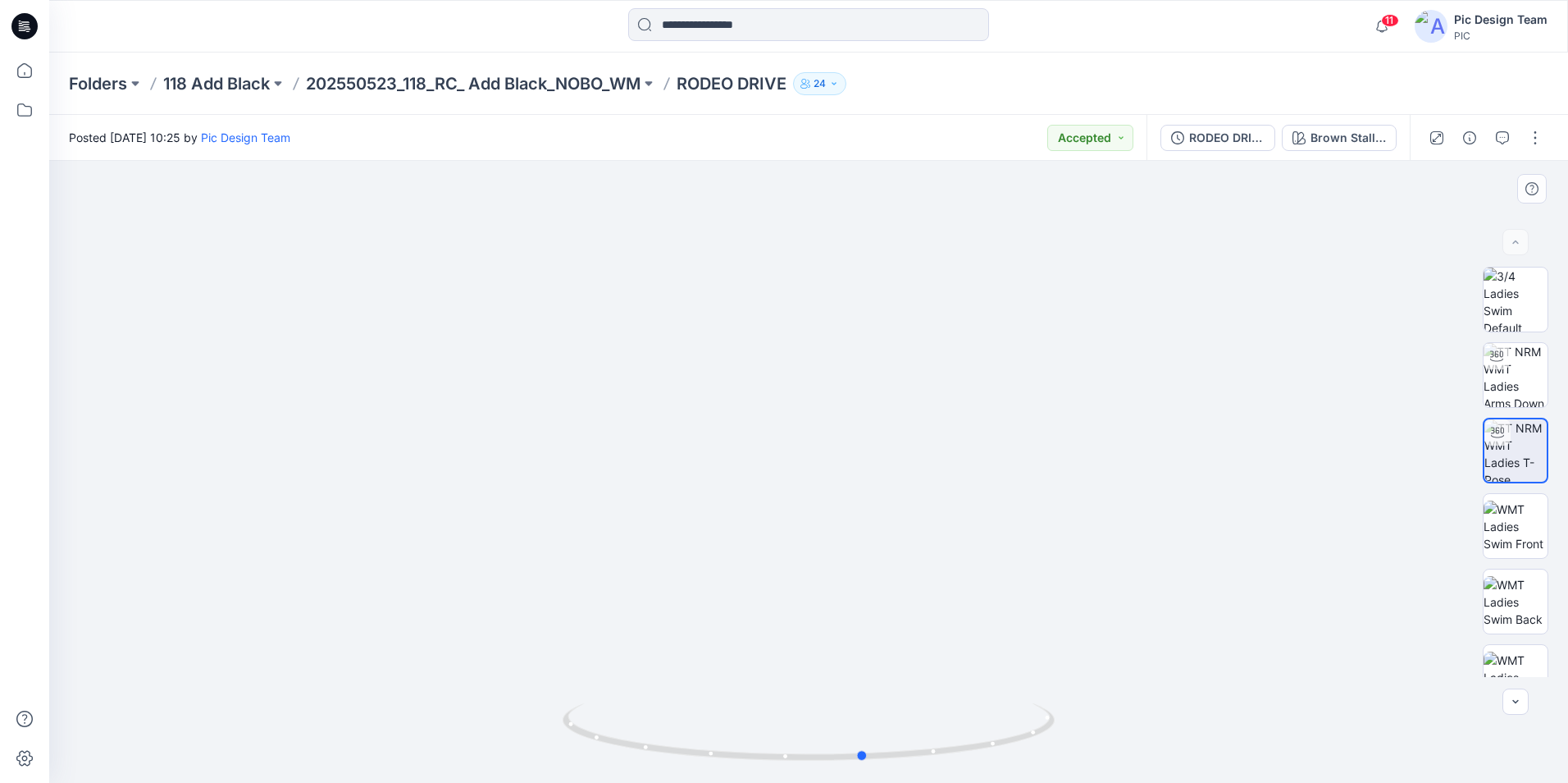
click at [1178, 753] on div at bounding box center [809, 472] width 1519 height 622
